Goal: Find specific page/section

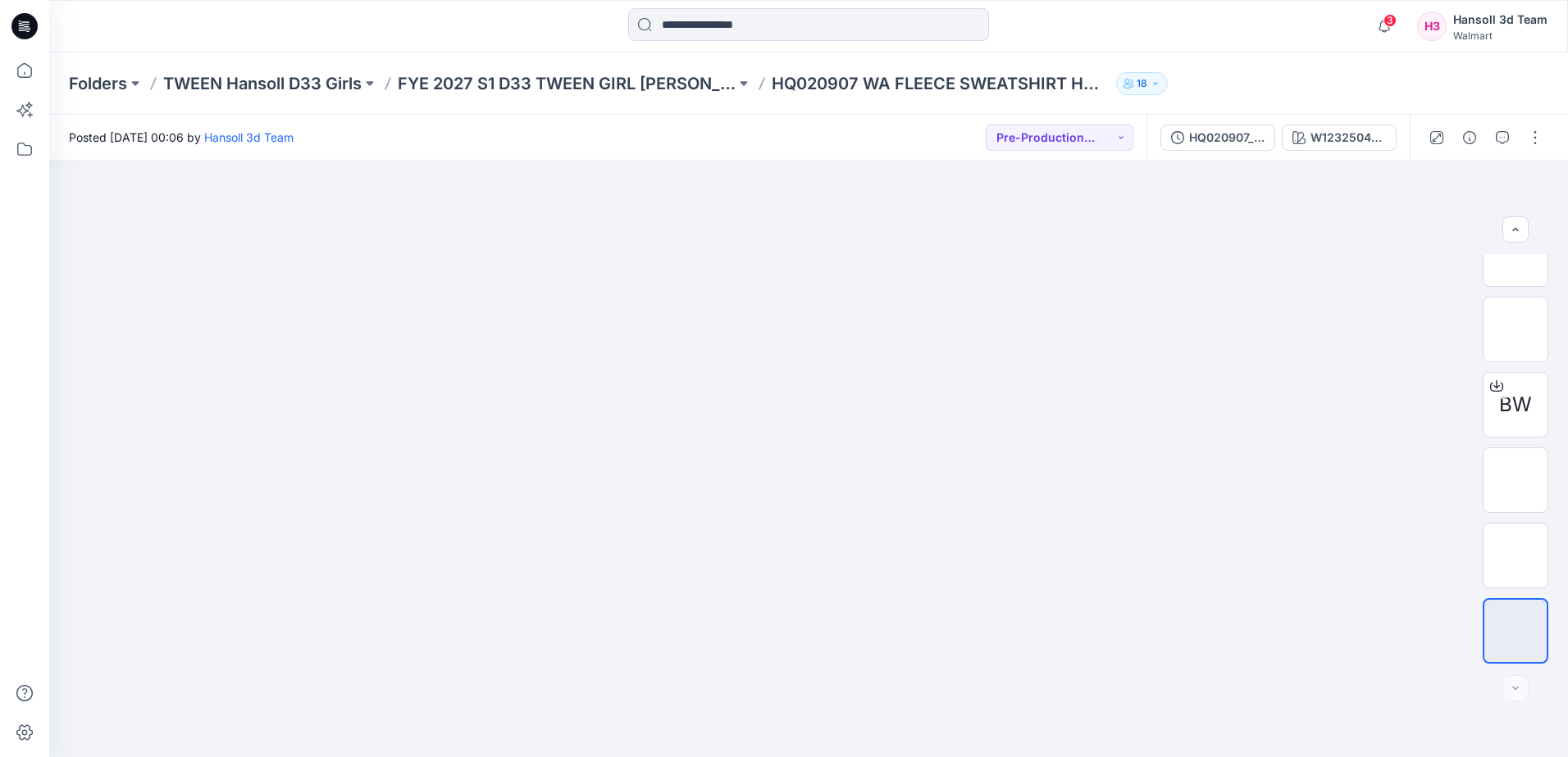
scroll to position [183, 0]
click at [1516, 556] on img at bounding box center [1516, 556] width 0 height 0
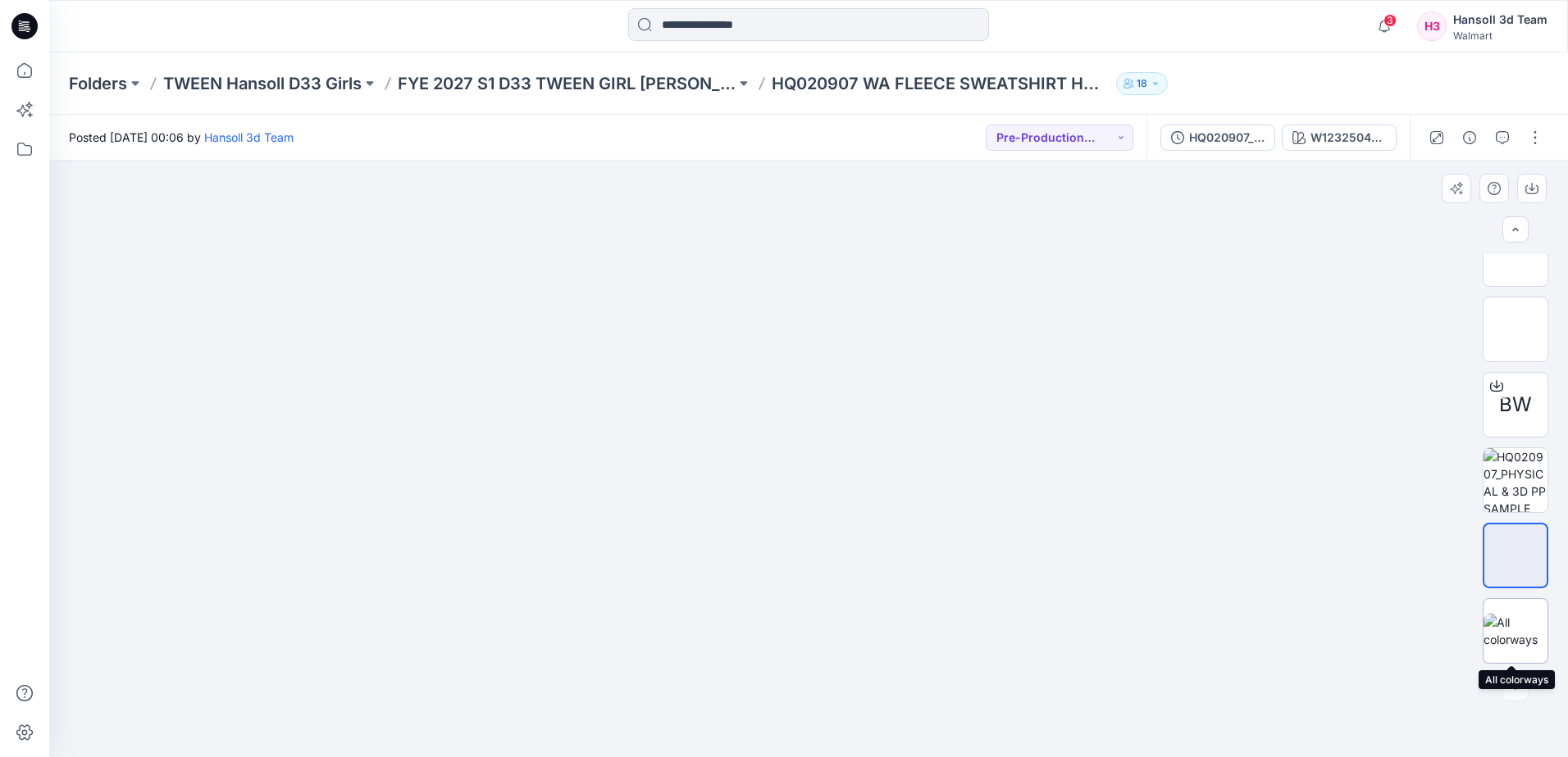
click at [1512, 646] on img at bounding box center [1516, 631] width 64 height 34
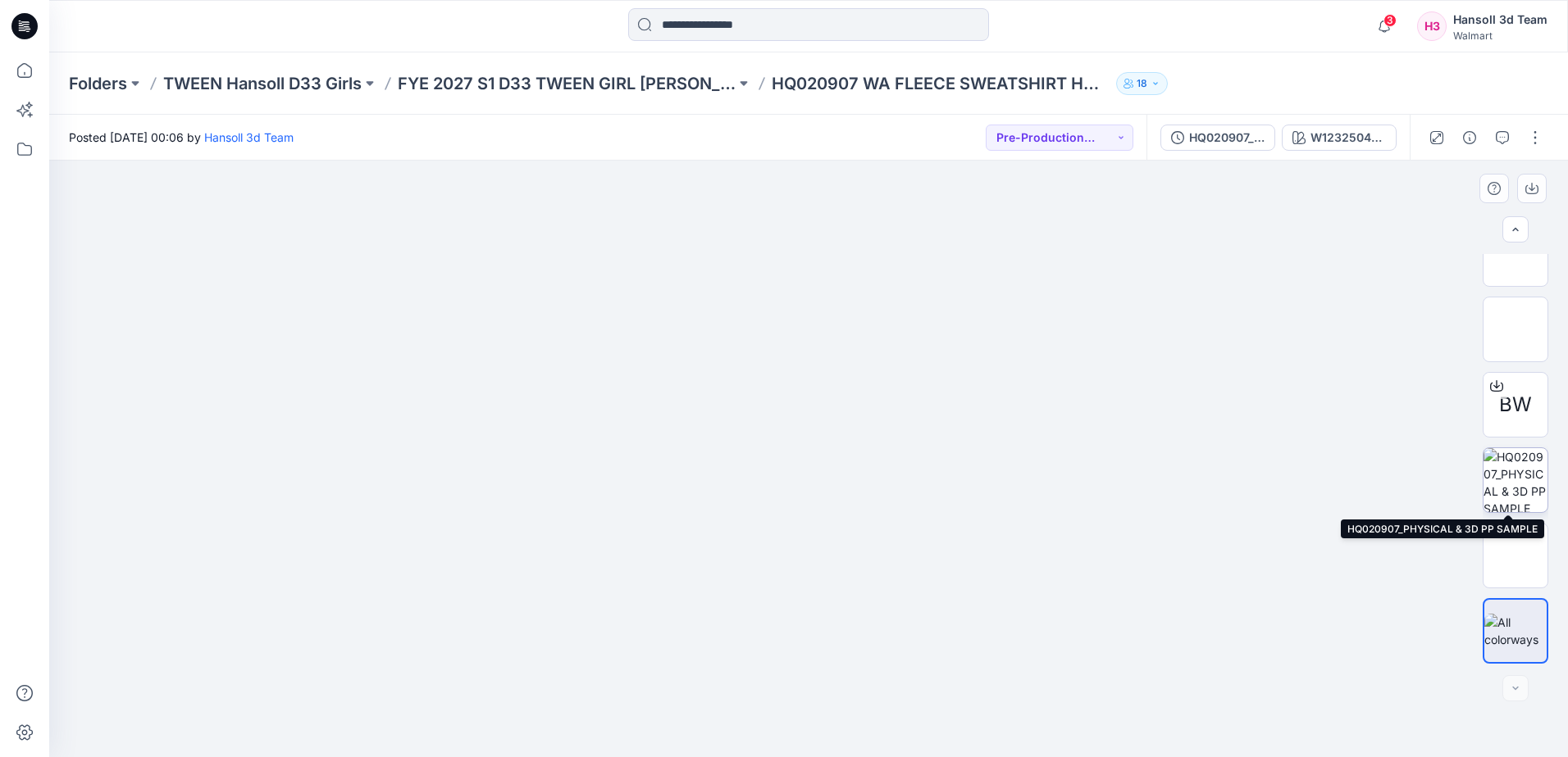
click at [1525, 493] on img at bounding box center [1516, 480] width 64 height 64
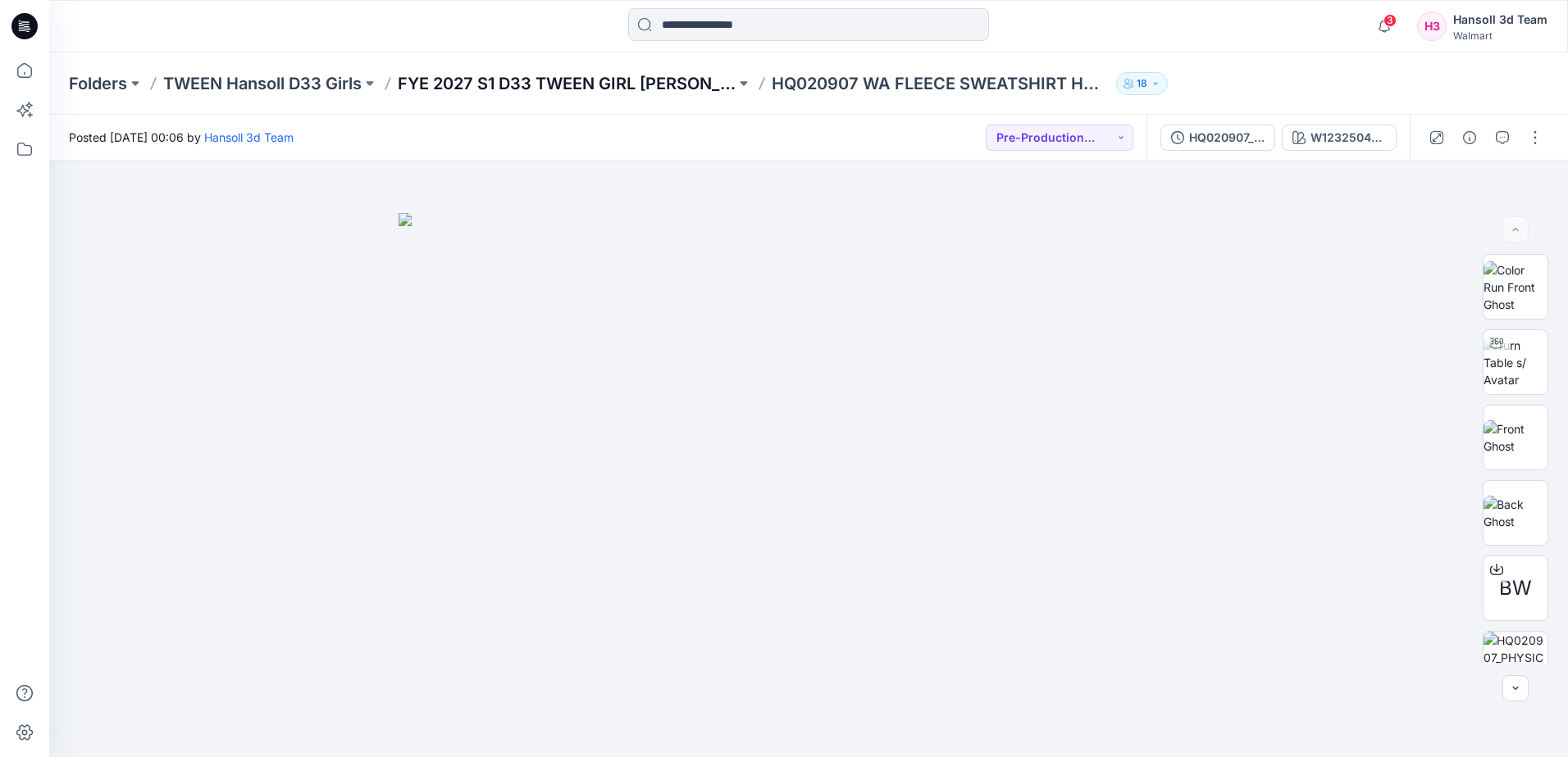
click at [603, 87] on p "FYE 2027 S1 D33 TWEEN GIRL [PERSON_NAME]" at bounding box center [566, 83] width 338 height 23
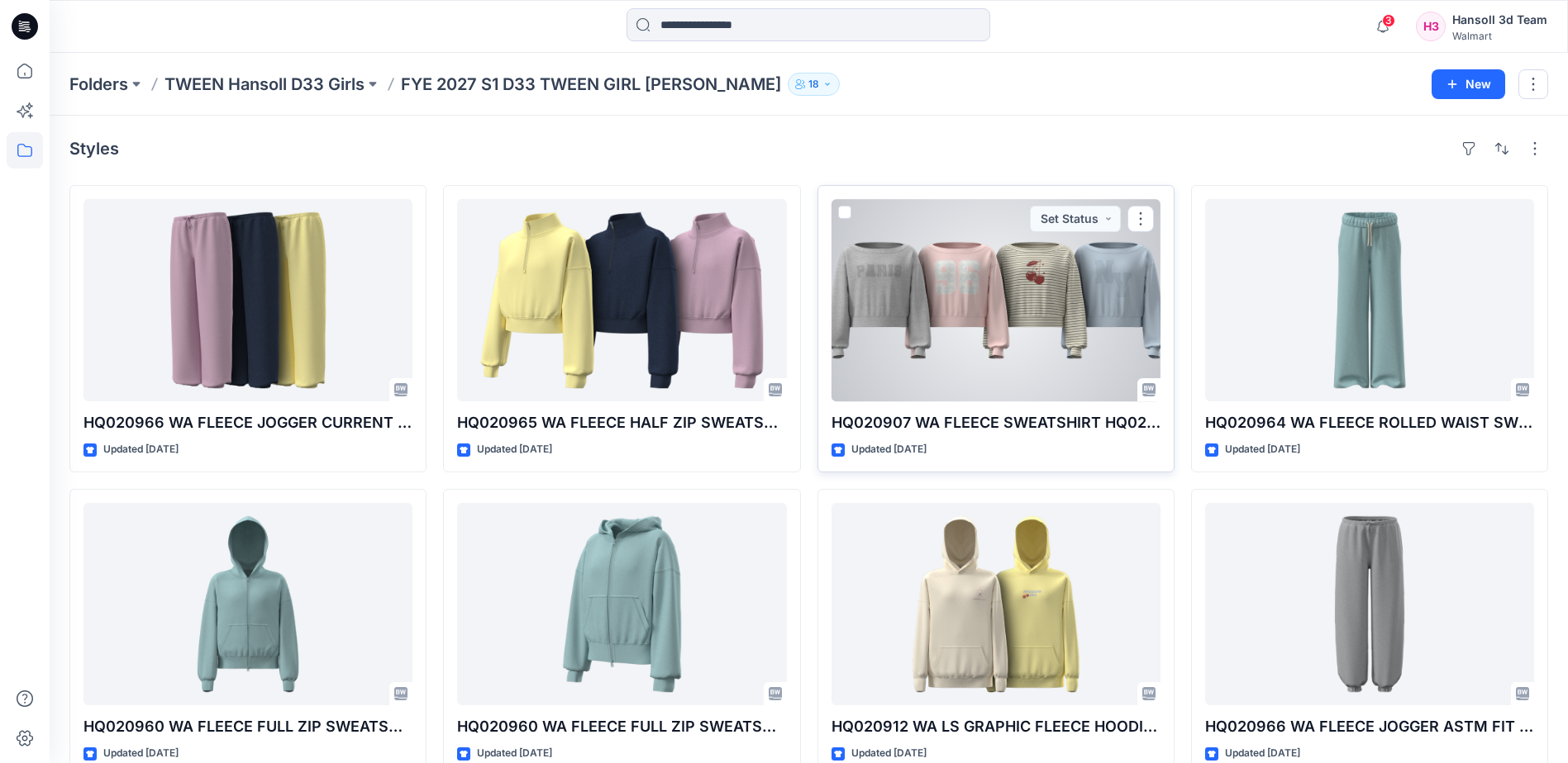
click at [886, 221] on div at bounding box center [996, 300] width 329 height 202
